Goal: Task Accomplishment & Management: Manage account settings

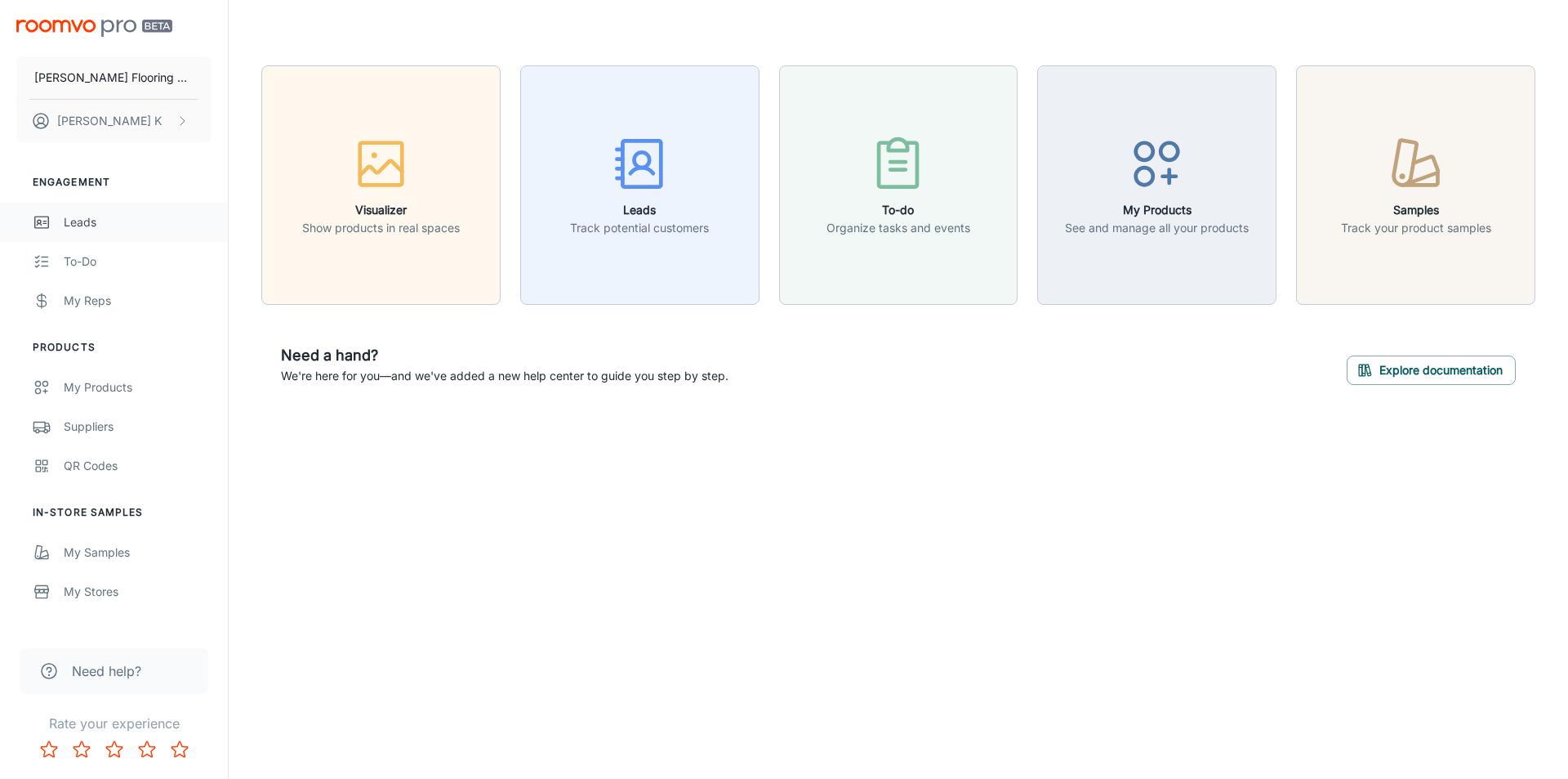
click at [92, 222] on div "Leads" at bounding box center [138, 222] width 148 height 18
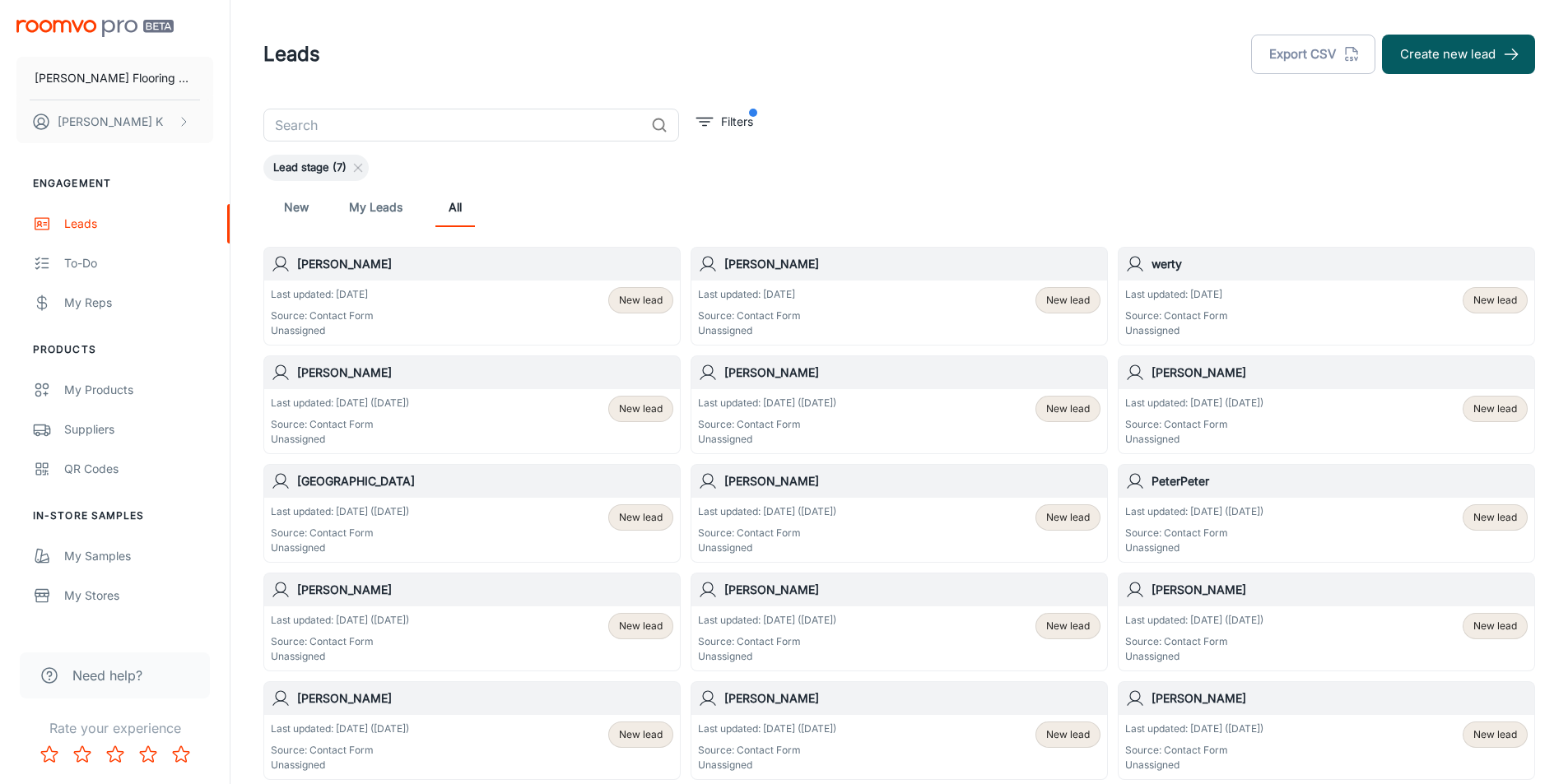
click at [467, 402] on div "Last updated: [DATE] ([DATE]) Source: Contact Form Unassigned New lead" at bounding box center [472, 421] width 403 height 51
click at [1246, 293] on div "Last updated: [DATE] Source: Contact Form Unassigned New lead" at bounding box center [1327, 312] width 403 height 51
click at [790, 305] on div "Last updated: [DATE] Source: Contact Form Unassigned" at bounding box center [750, 312] width 103 height 51
click at [398, 292] on div "Last updated: [DATE] Source: Contact Form Unassigned New lead" at bounding box center [472, 312] width 403 height 51
